Goal: Task Accomplishment & Management: Use online tool/utility

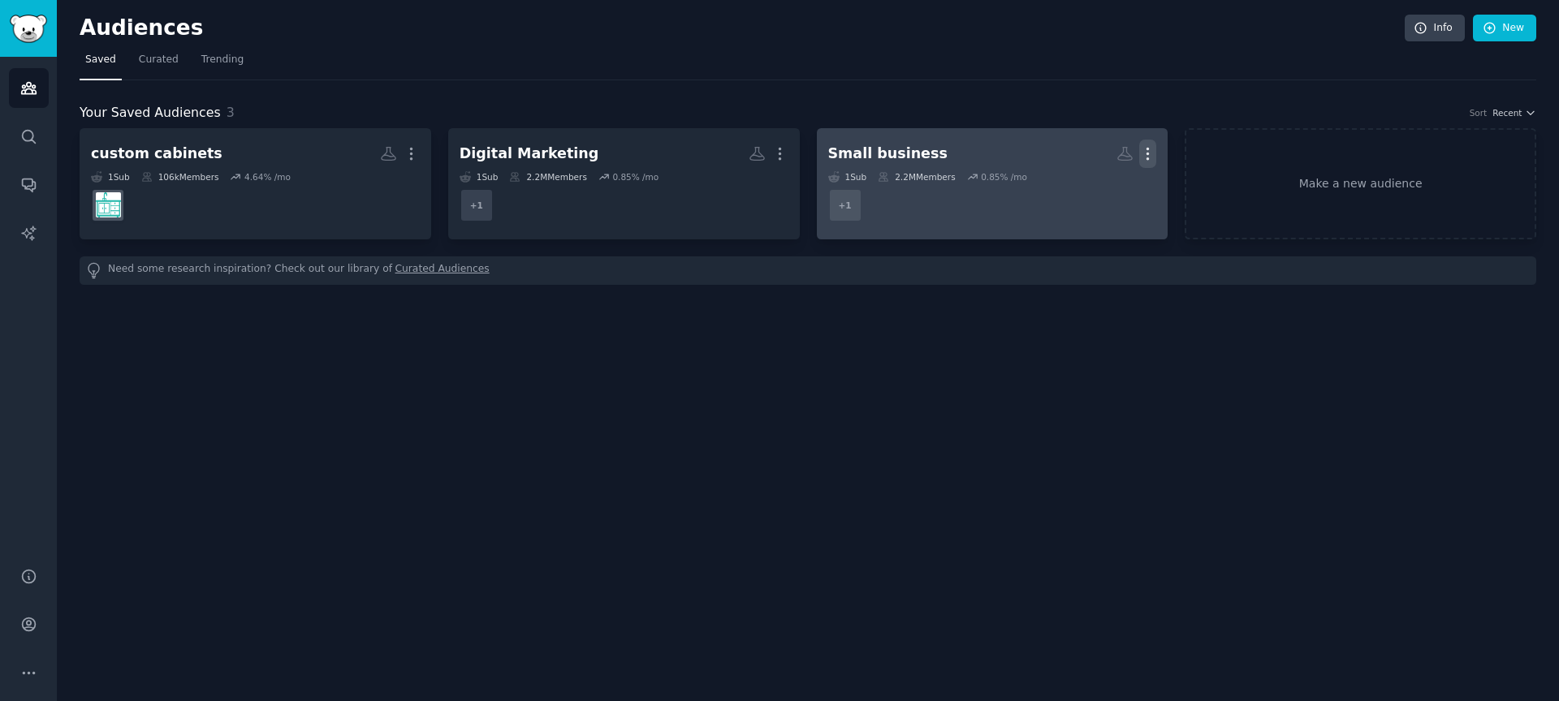
click at [1143, 151] on icon "button" at bounding box center [1147, 153] width 17 height 17
click at [1117, 179] on div "Delete" at bounding box center [1092, 188] width 77 height 34
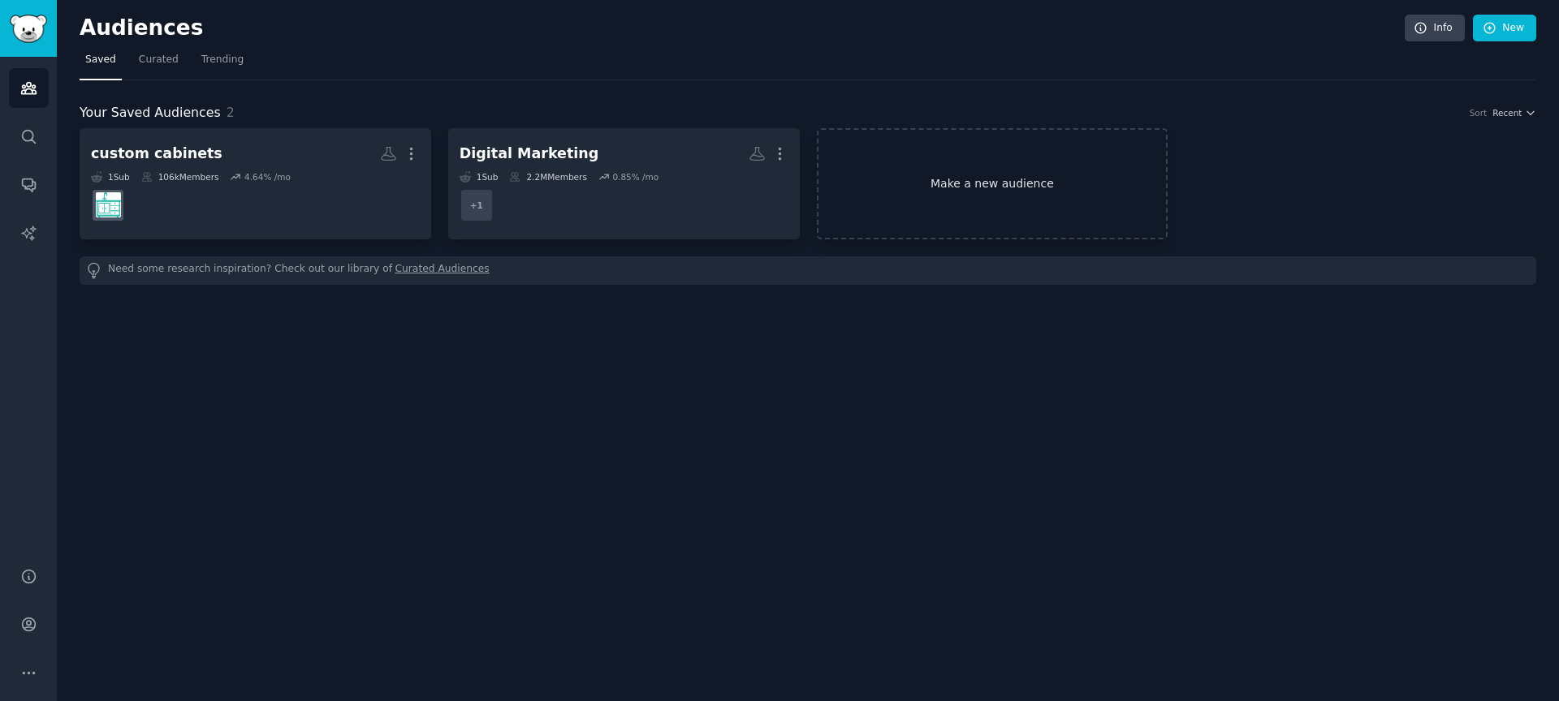
click at [966, 186] on link "Make a new audience" at bounding box center [992, 183] width 351 height 111
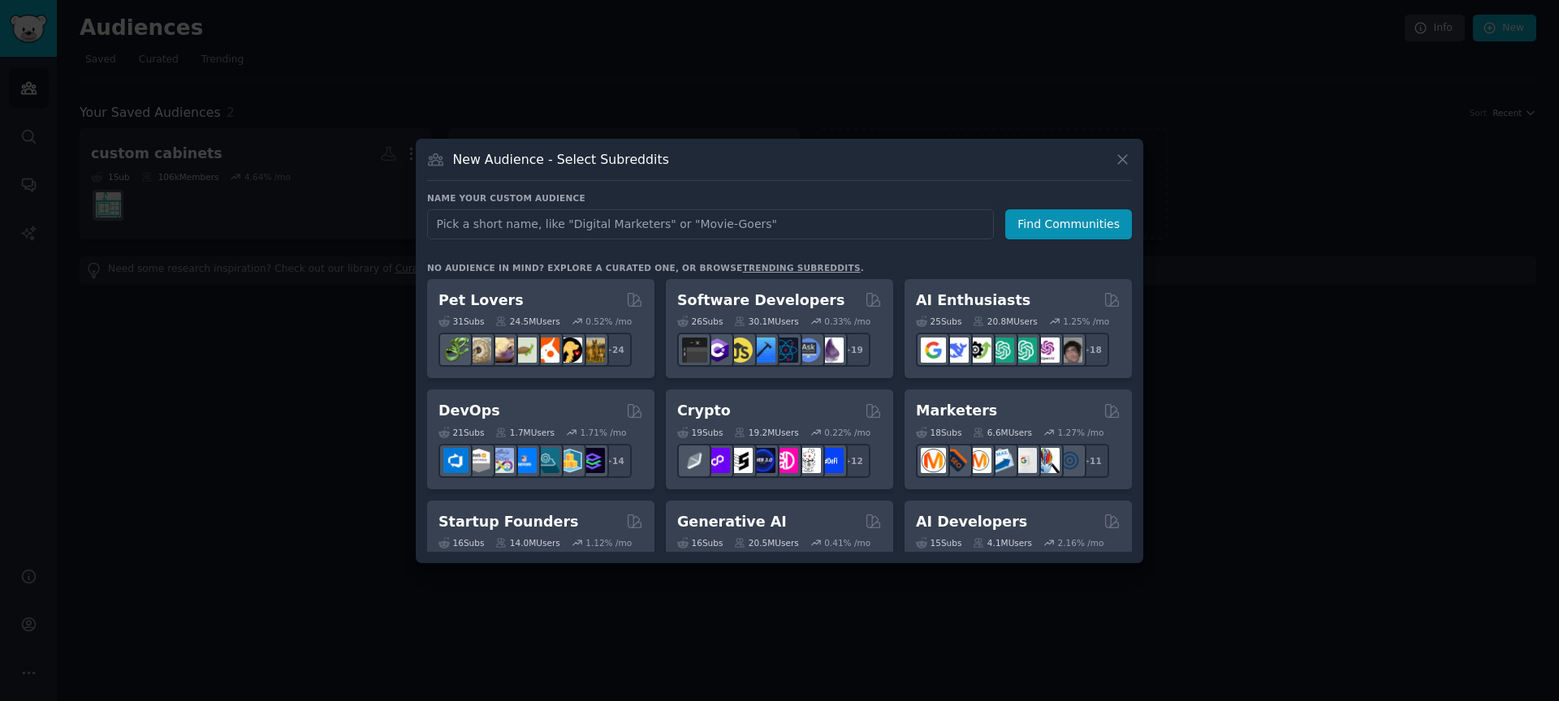
click at [593, 221] on input "text" at bounding box center [710, 224] width 567 height 30
type input "High Speed Broadband & Wireless Internet"
click at [1040, 222] on button "Find Communities" at bounding box center [1068, 224] width 127 height 30
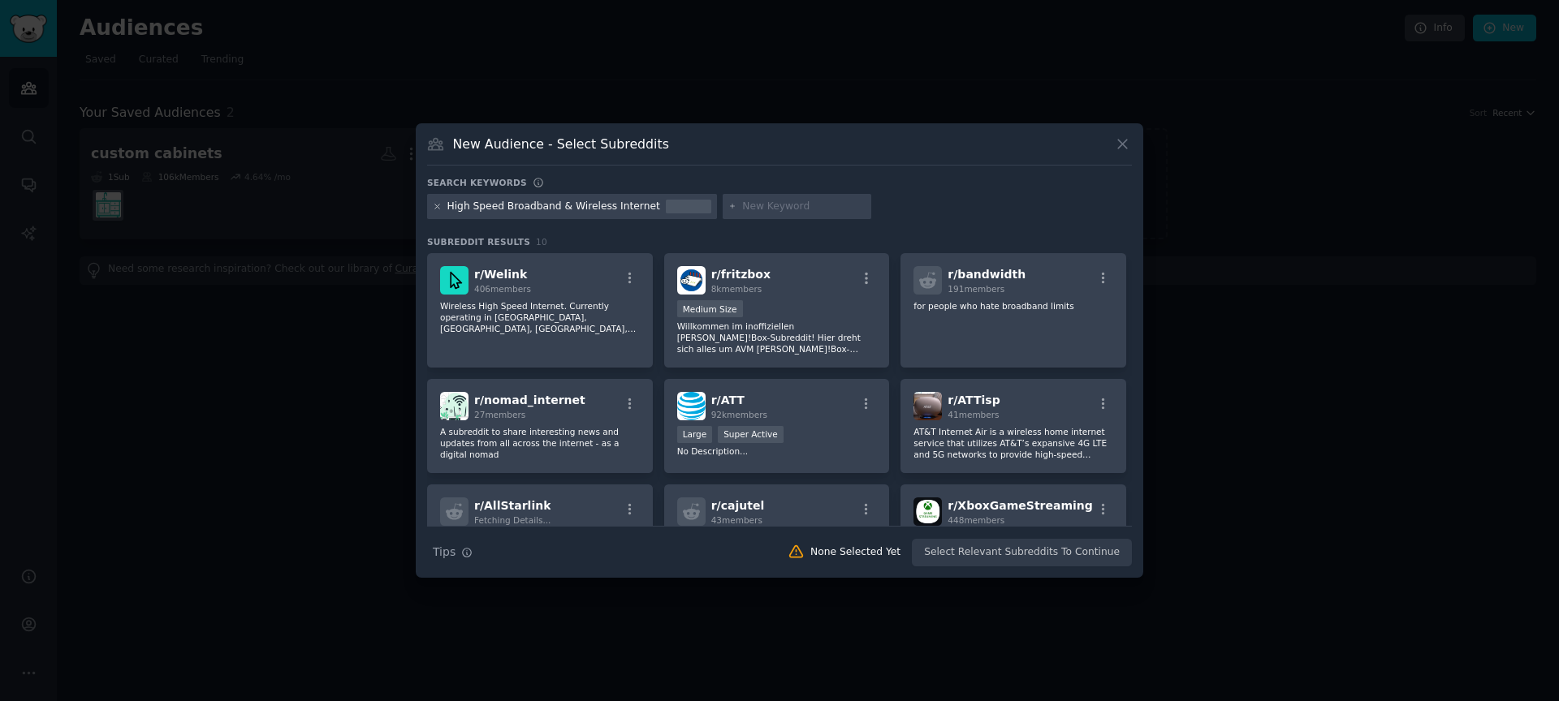
click at [436, 205] on icon at bounding box center [437, 207] width 4 height 4
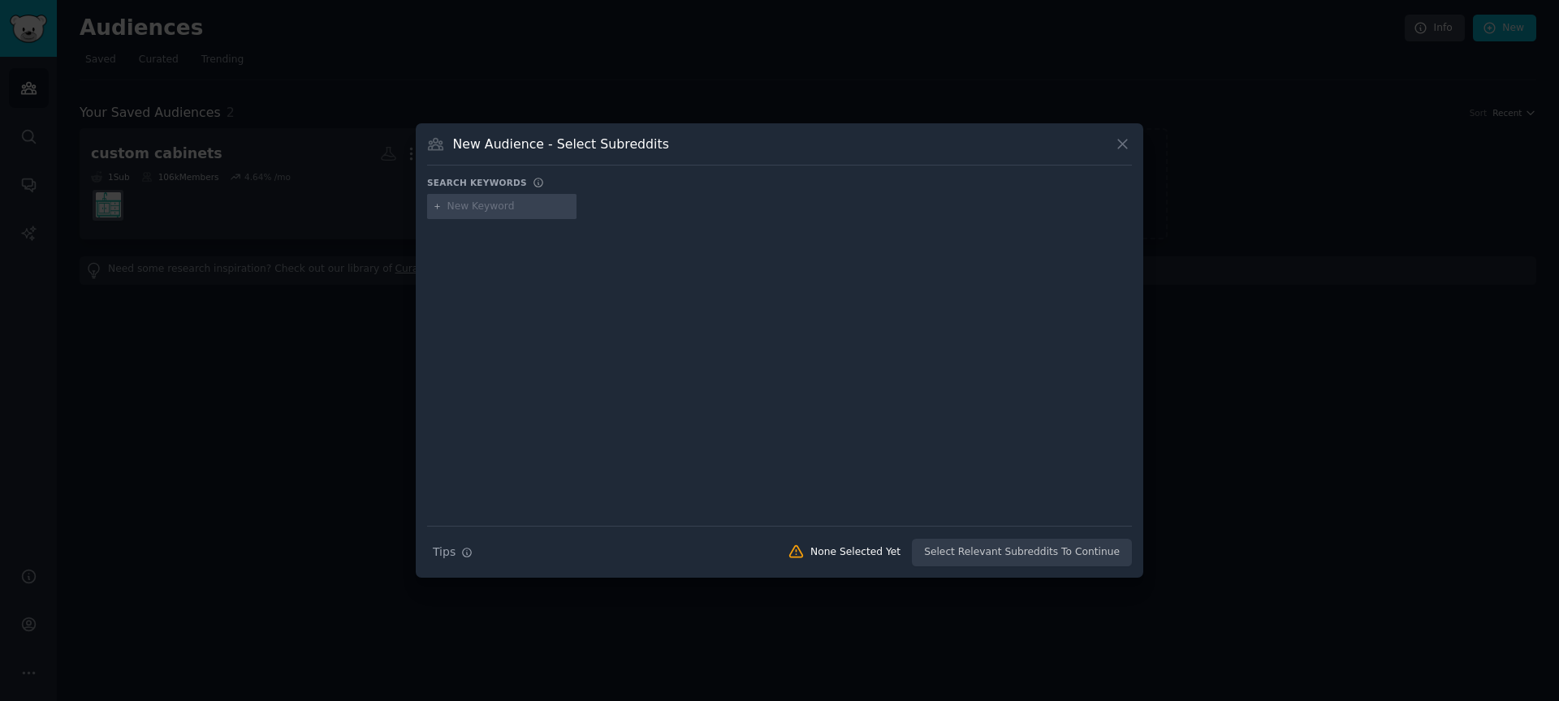
click at [455, 205] on input "text" at bounding box center [508, 207] width 123 height 15
paste input "High Speed Broadband & Wireless Internet"
type input "High Speed Broadband & Wireless Internet for residential"
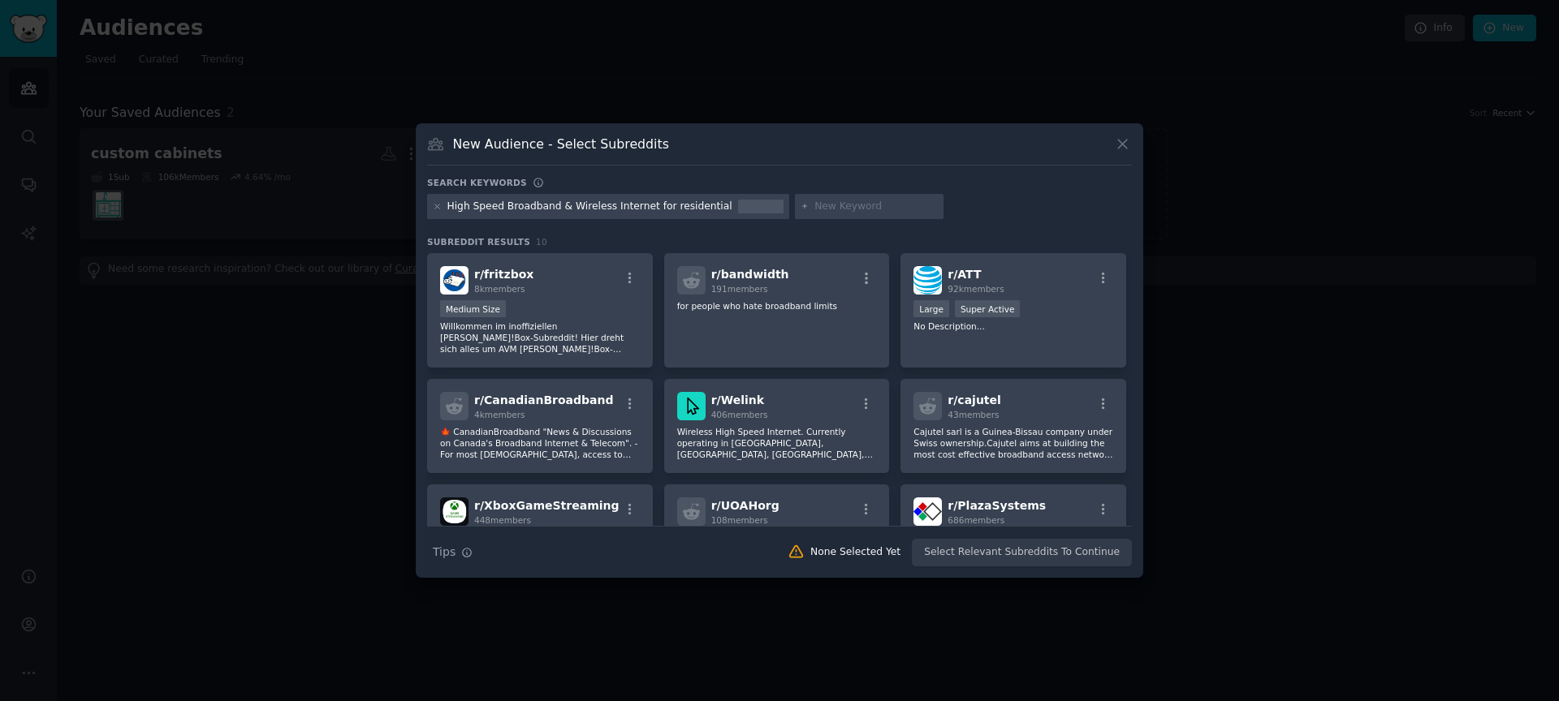
click at [714, 208] on div "High Speed Broadband & Wireless Internet for residential" at bounding box center [608, 207] width 362 height 26
click at [712, 206] on div "High Speed Broadband & Wireless Internet for residential" at bounding box center [589, 207] width 285 height 15
drag, startPoint x: 648, startPoint y: 205, endPoint x: 740, endPoint y: 214, distance: 93.0
click at [740, 214] on div "High Speed Broadband & Wireless Internet for residential" at bounding box center [608, 207] width 362 height 26
click at [738, 205] on div at bounding box center [760, 207] width 45 height 15
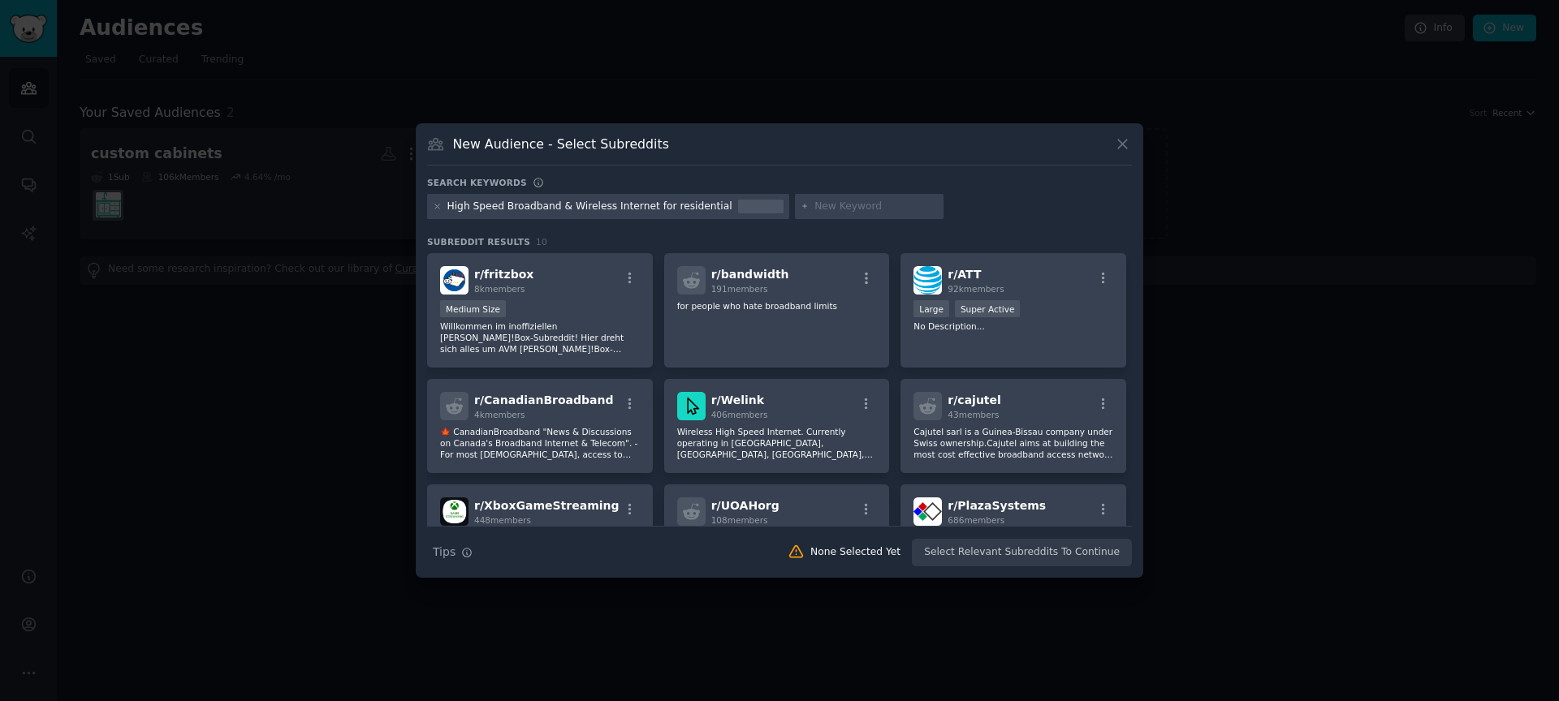
click at [578, 205] on div "High Speed Broadband & Wireless Internet for residential" at bounding box center [589, 207] width 285 height 15
click at [438, 206] on icon at bounding box center [437, 207] width 4 height 4
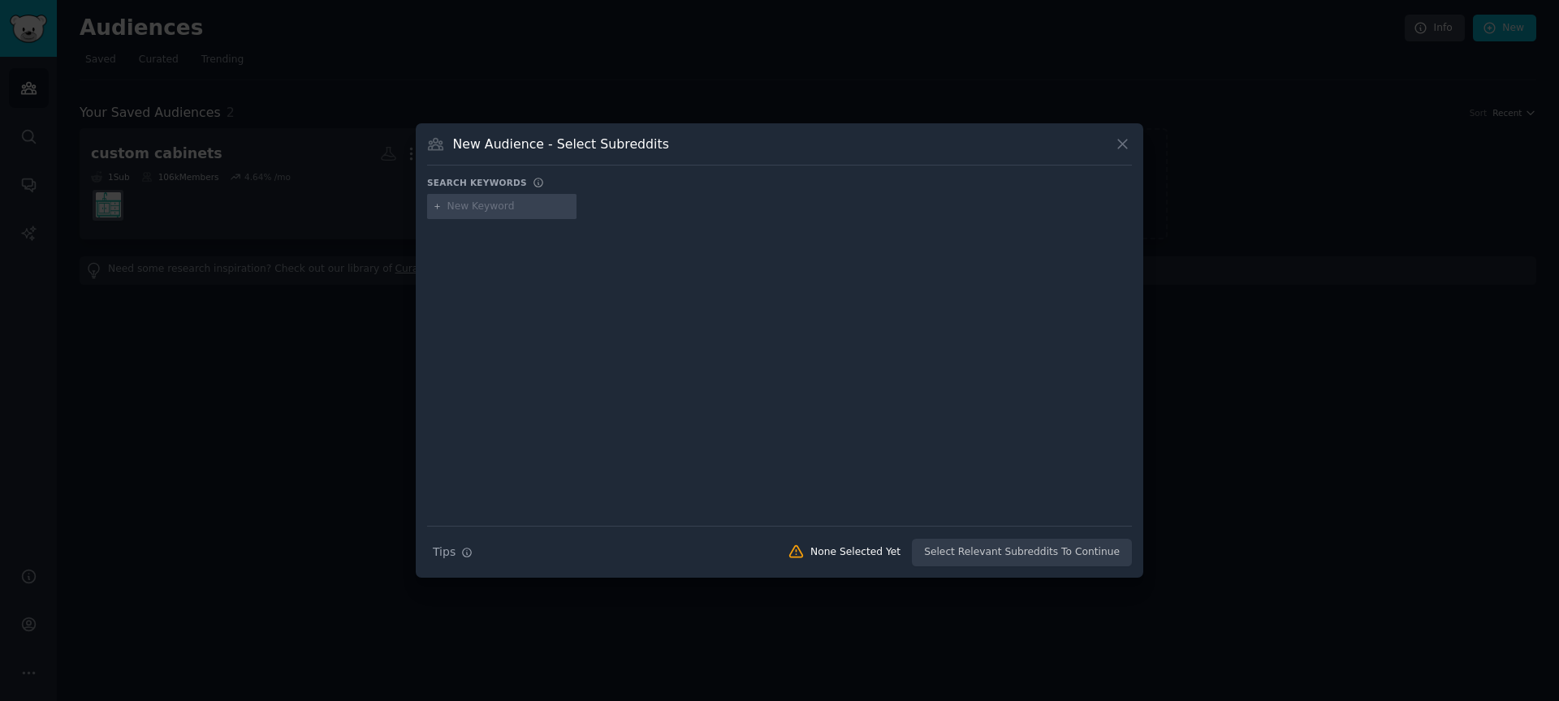
click at [449, 205] on input "text" at bounding box center [508, 207] width 123 height 15
paste input "High Speed Broadband & Wireless Internet"
type input "High Speed Broadband & Wireless Internet"
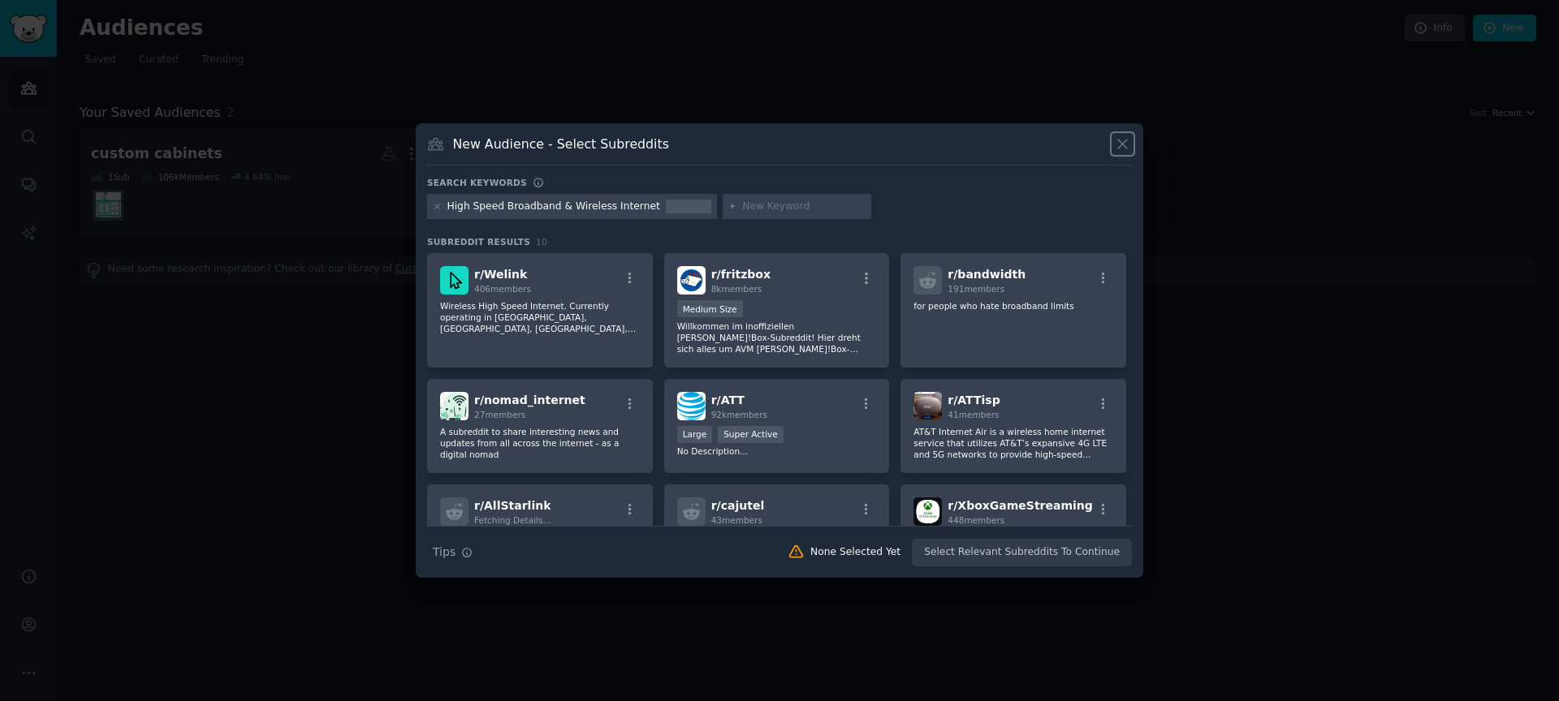
click at [1120, 146] on icon at bounding box center [1122, 144] width 9 height 9
